Goal: Information Seeking & Learning: Find specific fact

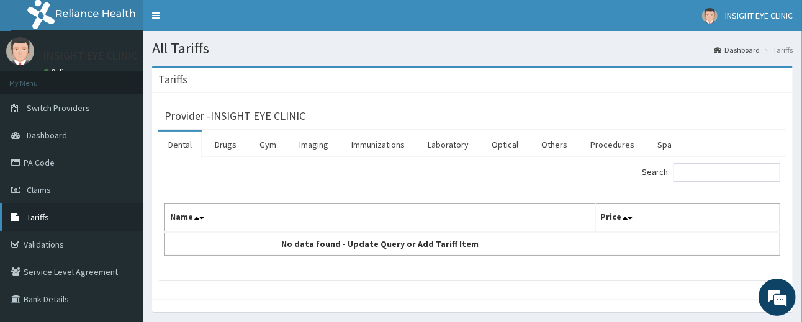
click at [38, 204] on link "Tariffs" at bounding box center [71, 217] width 143 height 27
click at [696, 174] on input "Search:" at bounding box center [727, 172] width 107 height 19
type input "ma"
click at [502, 147] on link "Optical" at bounding box center [505, 145] width 47 height 26
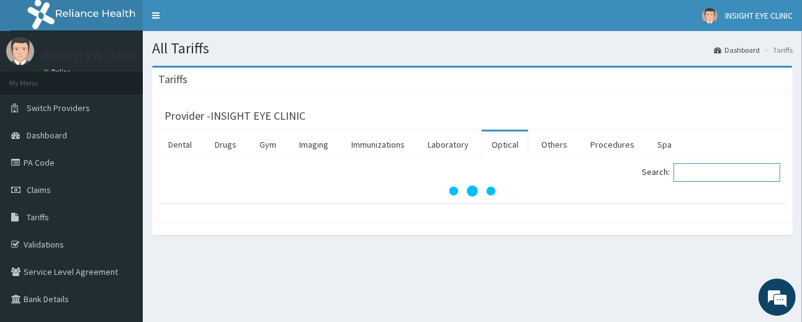
click at [685, 173] on input "Search:" at bounding box center [727, 172] width 107 height 19
type input "m"
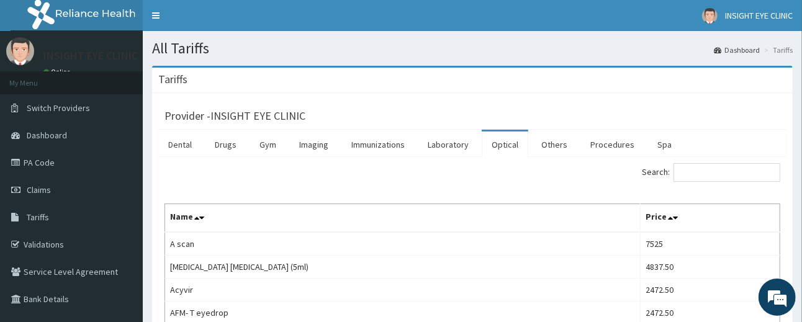
click at [499, 139] on link "Optical" at bounding box center [505, 145] width 47 height 26
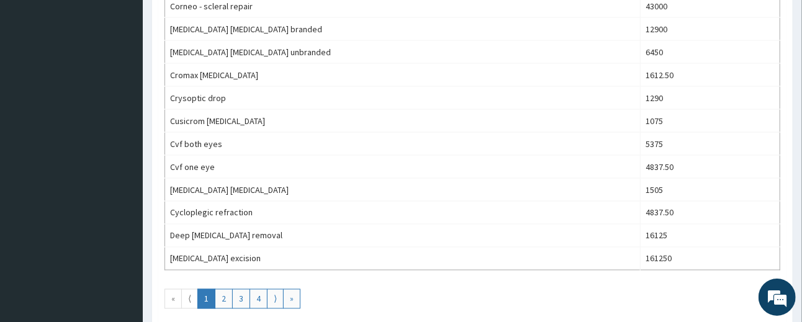
scroll to position [1117, 0]
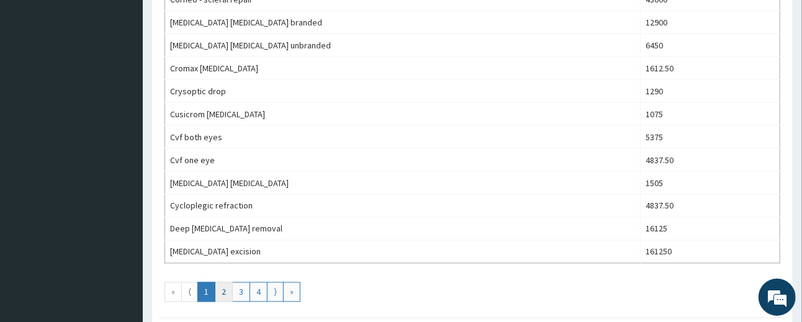
click at [228, 292] on link "2" at bounding box center [224, 292] width 18 height 20
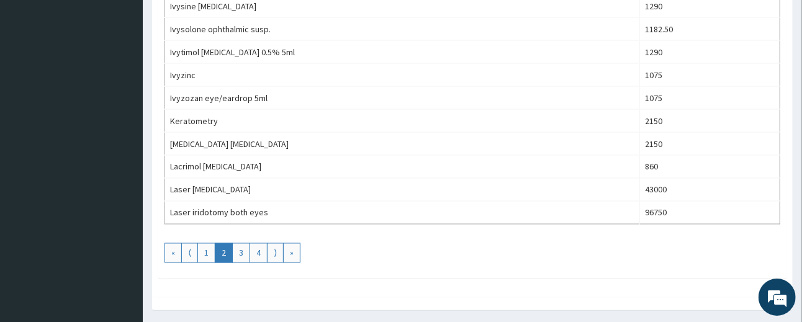
scroll to position [1195, 0]
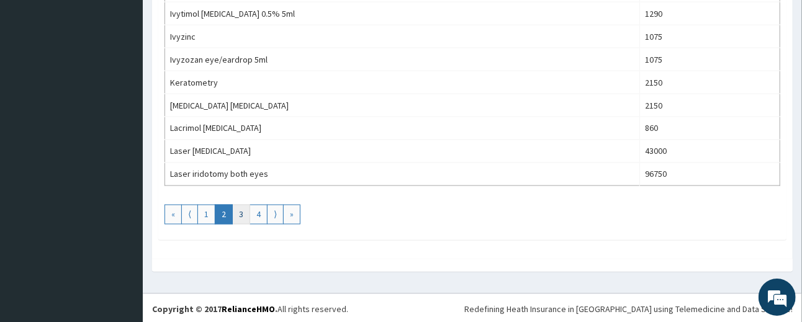
click at [243, 217] on link "3" at bounding box center [241, 215] width 18 height 20
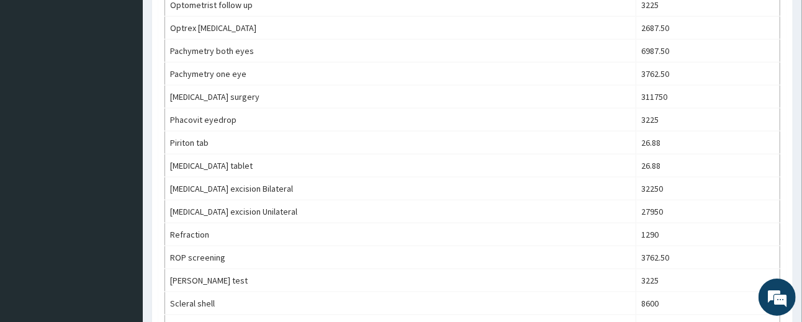
scroll to position [822, 0]
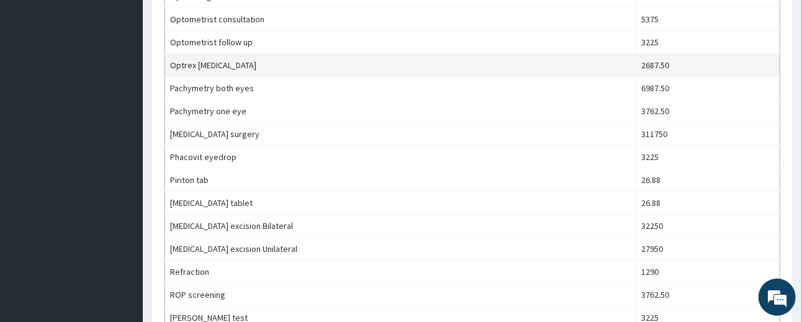
click at [466, 67] on td "Optrex [MEDICAL_DATA]" at bounding box center [400, 65] width 471 height 23
click at [693, 61] on td "2687.50" at bounding box center [708, 65] width 144 height 23
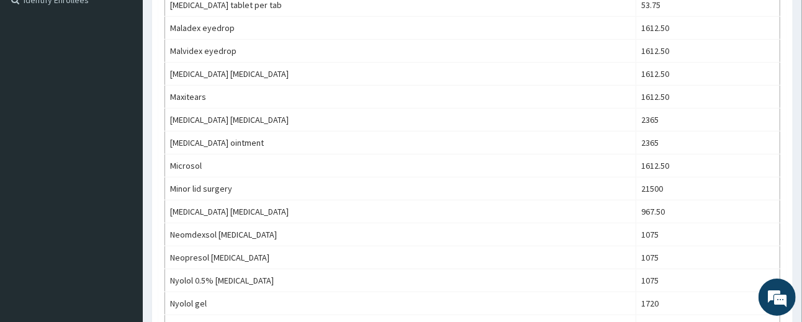
scroll to position [72, 0]
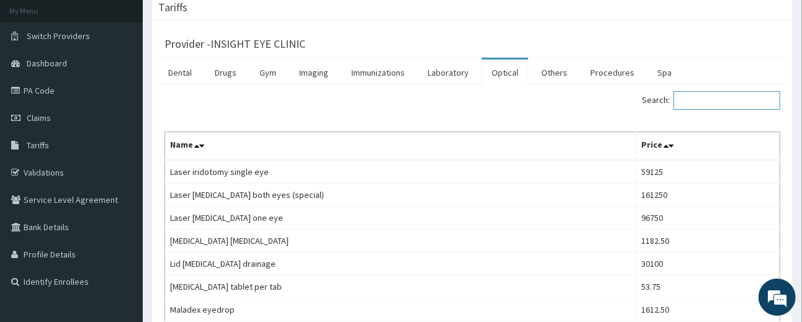
click at [706, 99] on input "Search:" at bounding box center [727, 100] width 107 height 19
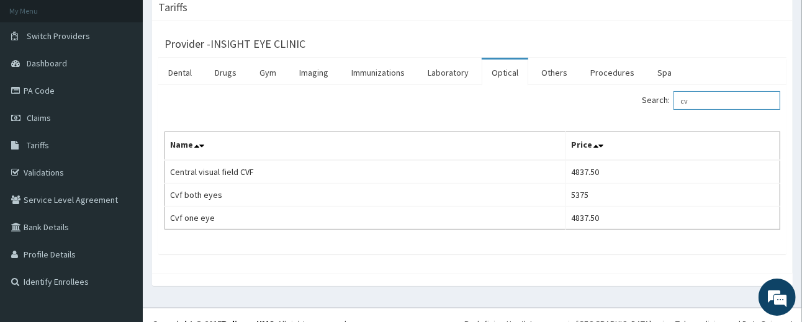
type input "c"
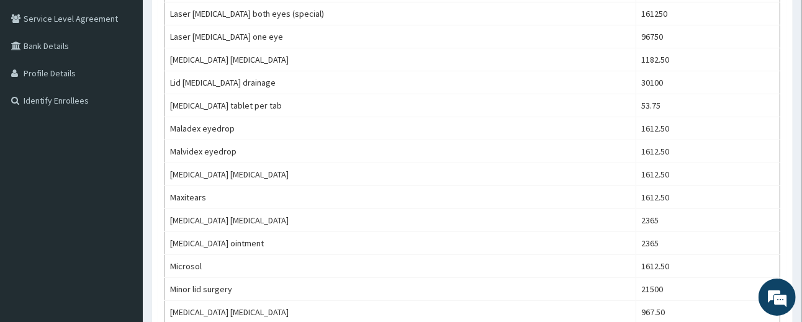
scroll to position [0, 0]
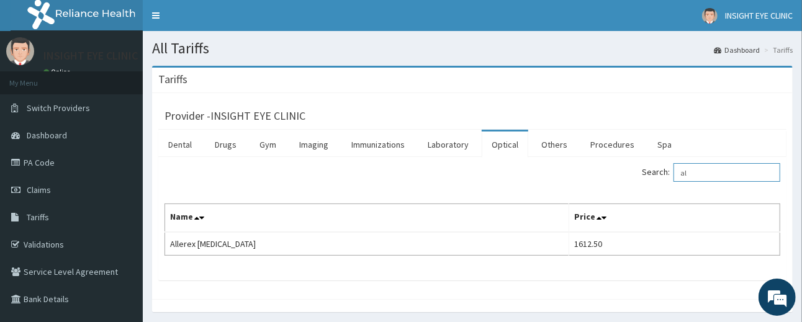
type input "a"
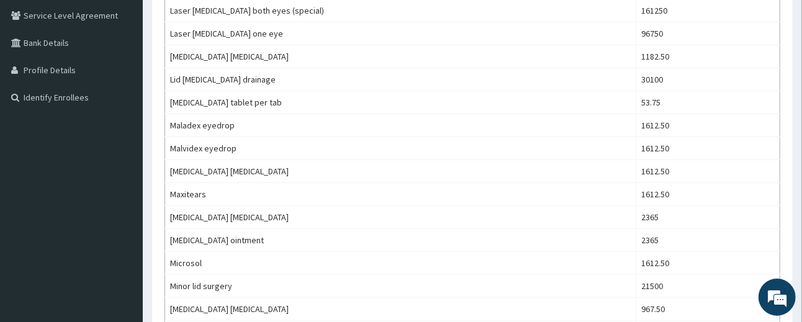
scroll to position [11, 0]
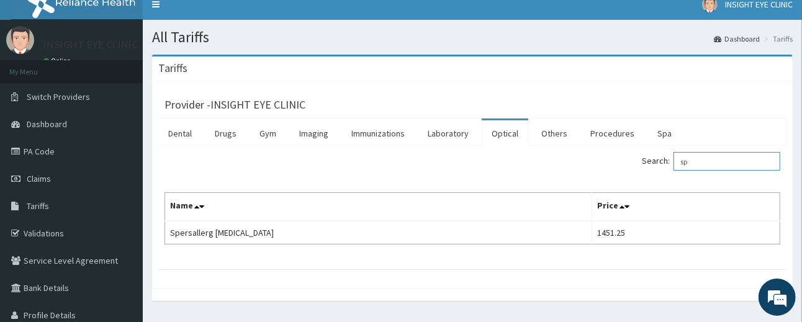
type input "s"
type input "o"
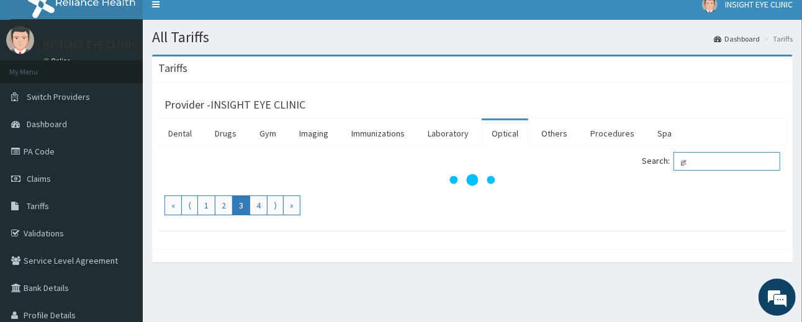
type input "g"
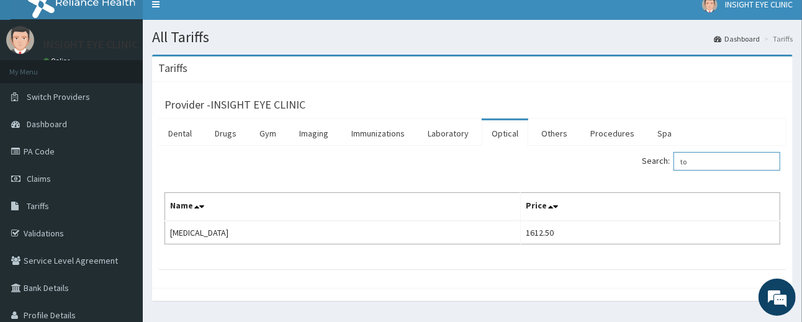
type input "t"
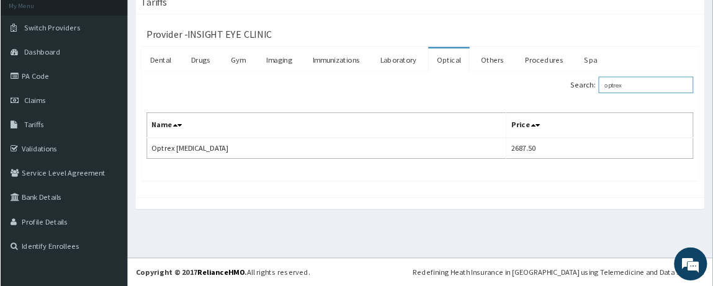
scroll to position [76, 0]
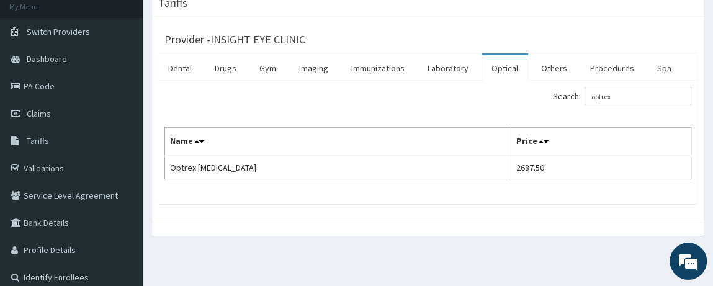
click at [638, 143] on th "Price" at bounding box center [602, 142] width 180 height 29
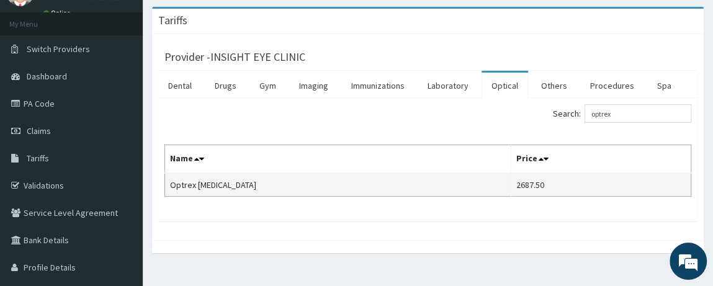
scroll to position [55, 0]
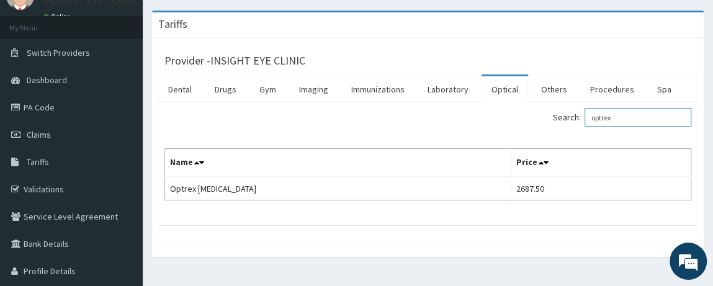
click at [629, 122] on input "optrex" at bounding box center [638, 117] width 107 height 19
type input "o"
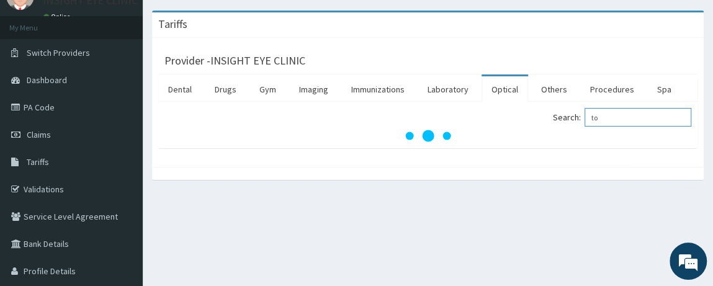
type input "t"
